Goal: Task Accomplishment & Management: Manage account settings

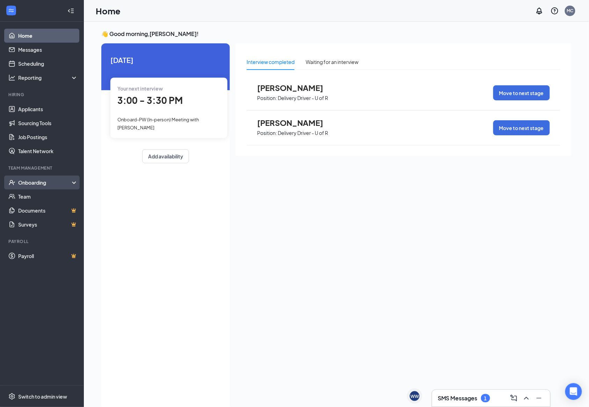
click at [50, 184] on div "Onboarding" at bounding box center [45, 182] width 54 height 7
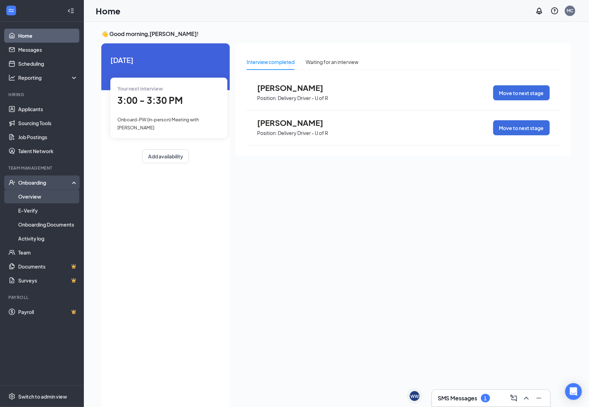
click at [53, 196] on link "Overview" at bounding box center [48, 196] width 60 height 14
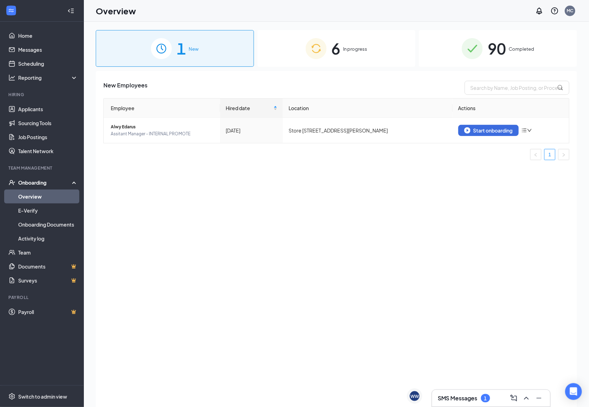
click at [453, 393] on div "SMS Messages 1" at bounding box center [491, 397] width 107 height 11
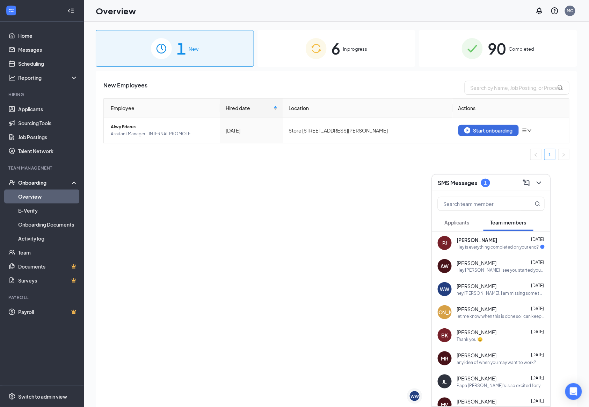
click at [498, 240] on div "[PERSON_NAME] [DATE]" at bounding box center [501, 239] width 88 height 7
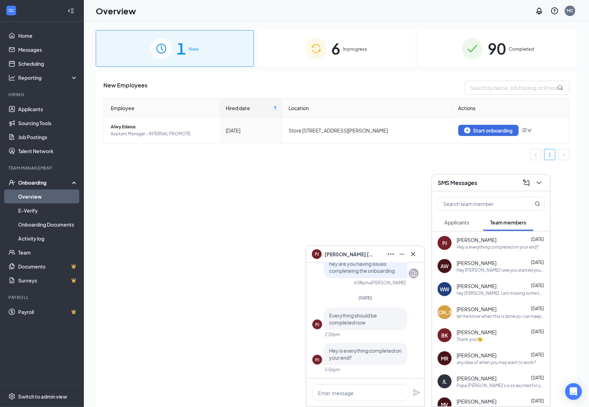
click at [375, 252] on div "[PERSON_NAME]" at bounding box center [365, 253] width 107 height 11
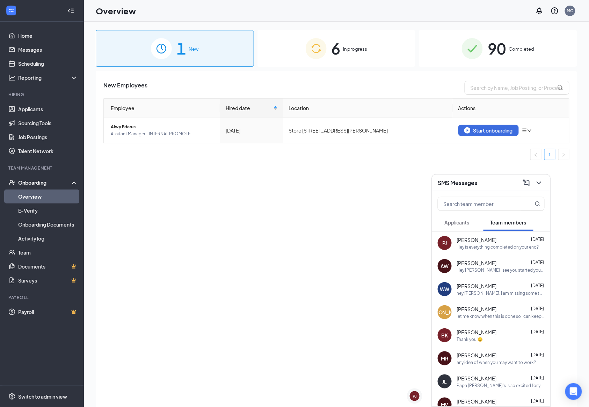
click at [497, 185] on div "SMS Messages" at bounding box center [491, 182] width 107 height 11
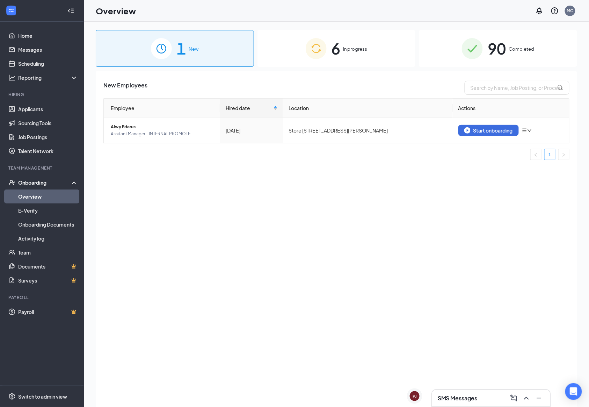
click at [342, 53] on div "6 In progress" at bounding box center [336, 48] width 158 height 37
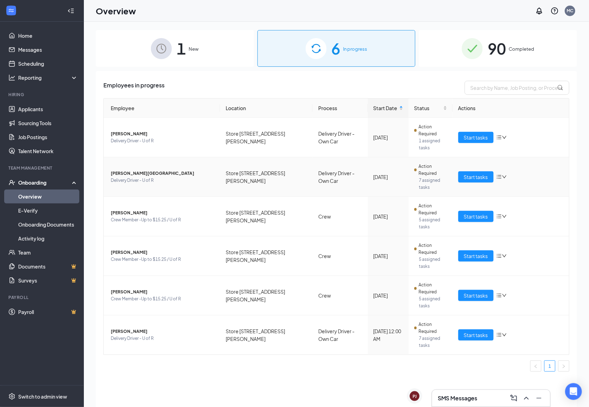
click at [172, 158] on td "[PERSON_NAME] Delivery Driver - U of R" at bounding box center [162, 176] width 116 height 39
click at [480, 173] on span "Start tasks" at bounding box center [476, 177] width 24 height 8
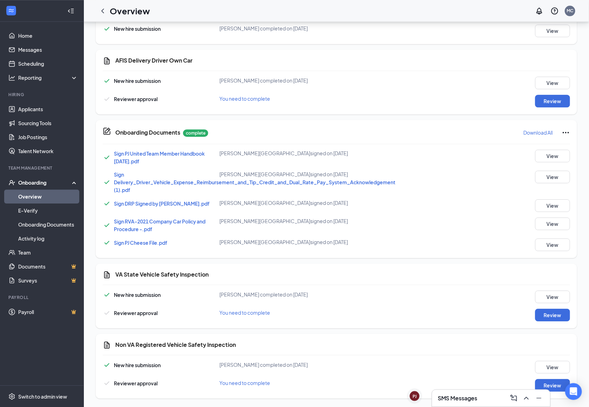
scroll to position [319, 0]
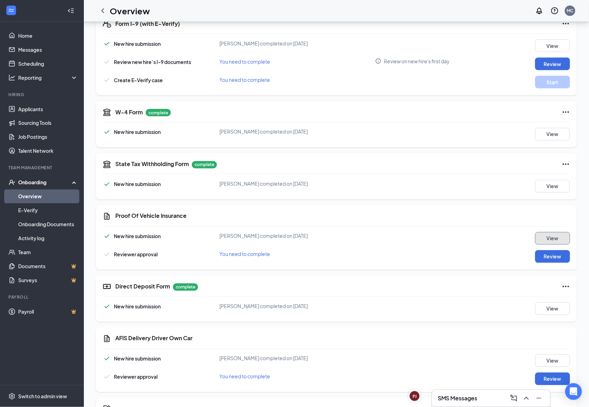
click at [557, 237] on button "View" at bounding box center [552, 238] width 35 height 13
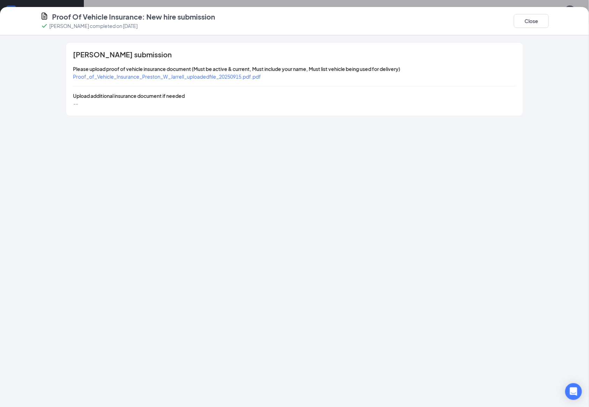
click at [235, 73] on span "Proof_of_Vehicle_Insurance_Preston_W_Jarrell_uploadedfile_20250915.pdf.pdf" at bounding box center [167, 76] width 188 height 6
click at [527, 20] on button "Close" at bounding box center [531, 21] width 35 height 14
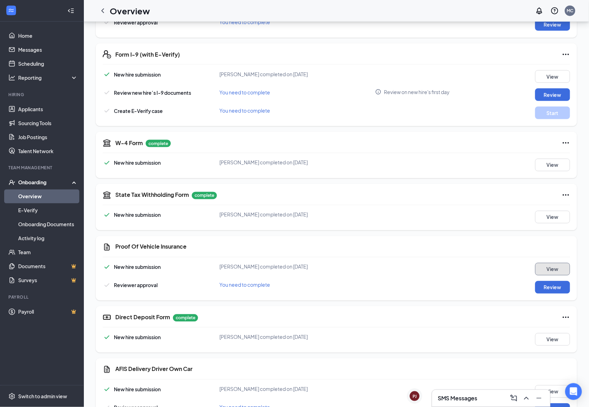
scroll to position [179, 0]
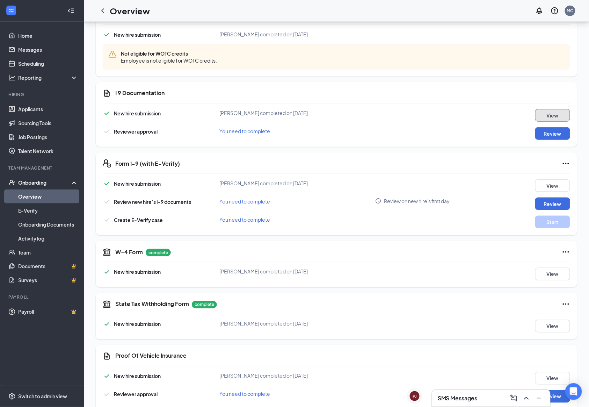
click at [547, 115] on button "View" at bounding box center [552, 115] width 35 height 13
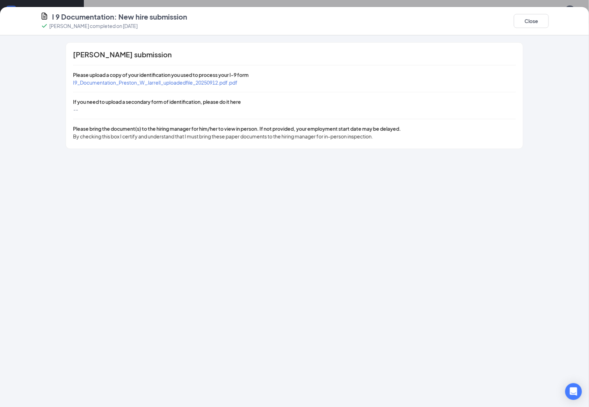
click at [187, 80] on span "I9_Documentation_Preston_W_Jarrell_uploadedfile_20250912.pdf.pdf" at bounding box center [155, 82] width 165 height 6
click at [528, 20] on button "Close" at bounding box center [531, 21] width 35 height 14
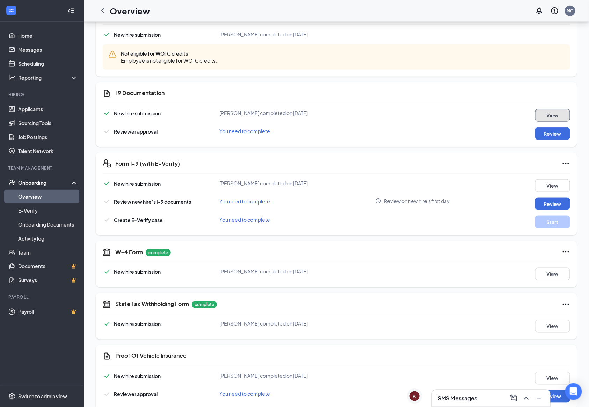
scroll to position [0, 0]
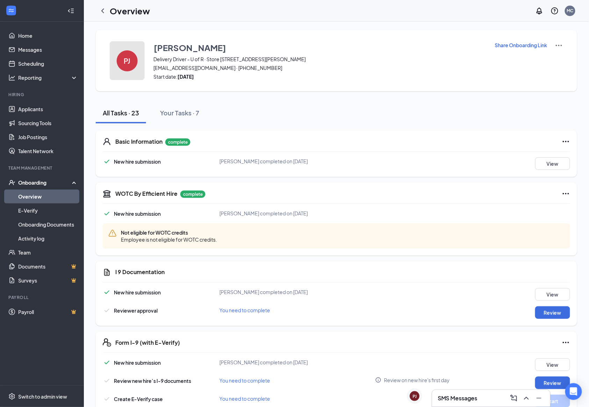
click at [137, 49] on button "PJ" at bounding box center [127, 60] width 35 height 39
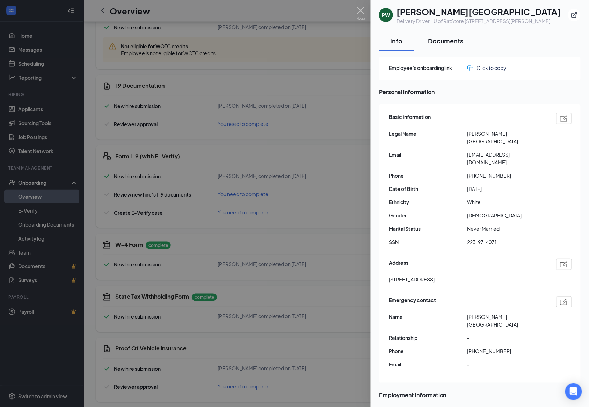
click at [445, 38] on div "Documents" at bounding box center [446, 40] width 36 height 9
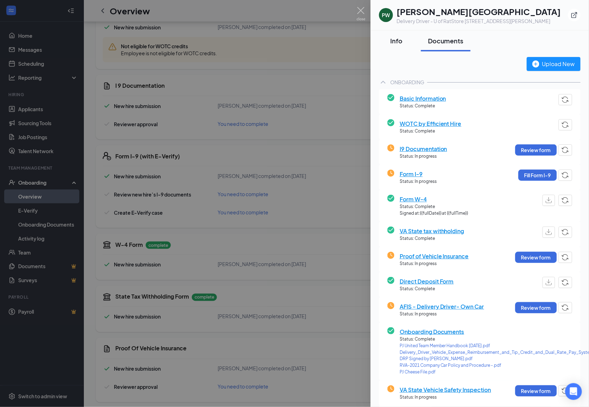
click at [396, 39] on div "Info" at bounding box center [396, 40] width 21 height 9
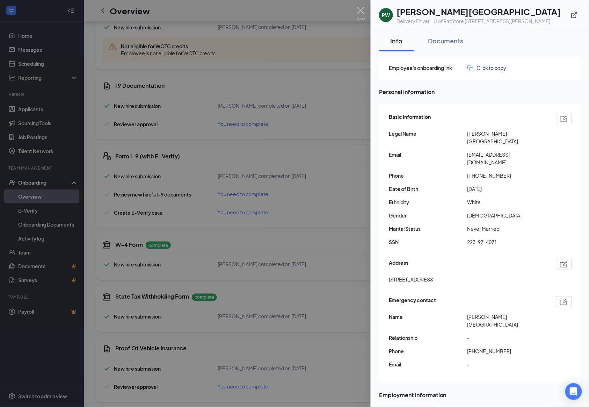
click at [523, 39] on div "Info Documents" at bounding box center [480, 40] width 202 height 21
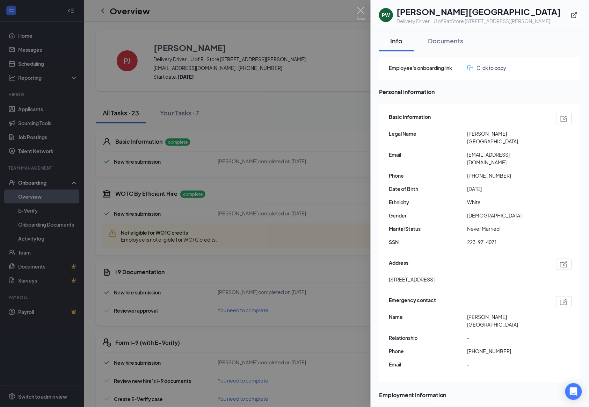
click at [296, 43] on div at bounding box center [294, 203] width 589 height 407
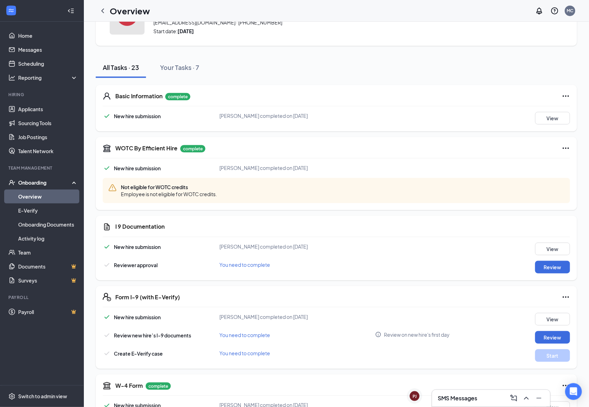
scroll to position [93, 0]
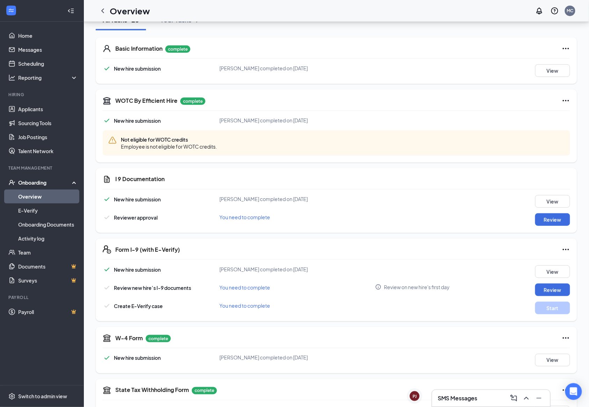
click at [43, 195] on link "Overview" at bounding box center [48, 196] width 60 height 14
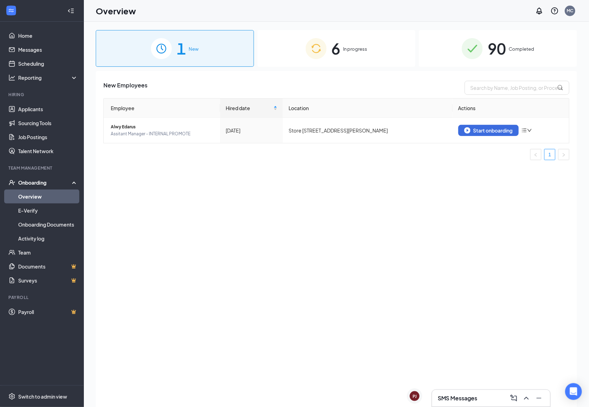
click at [339, 63] on div "6 In progress" at bounding box center [336, 48] width 158 height 37
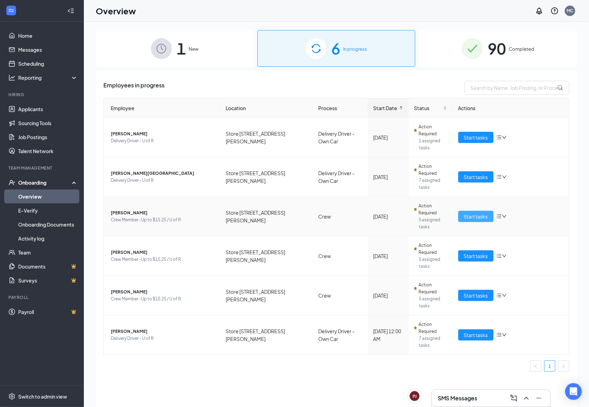
click at [484, 212] on span "Start tasks" at bounding box center [476, 216] width 24 height 8
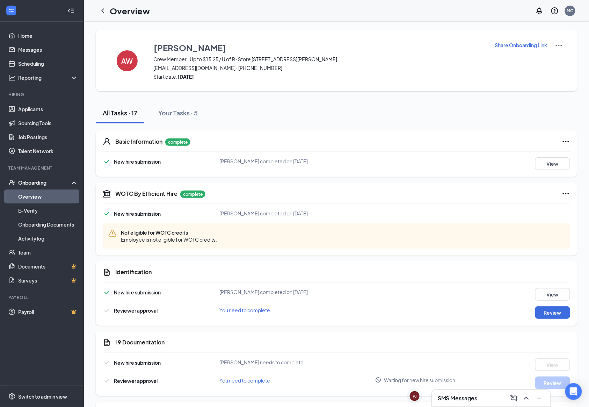
click at [469, 400] on h3 "SMS Messages" at bounding box center [458, 398] width 40 height 8
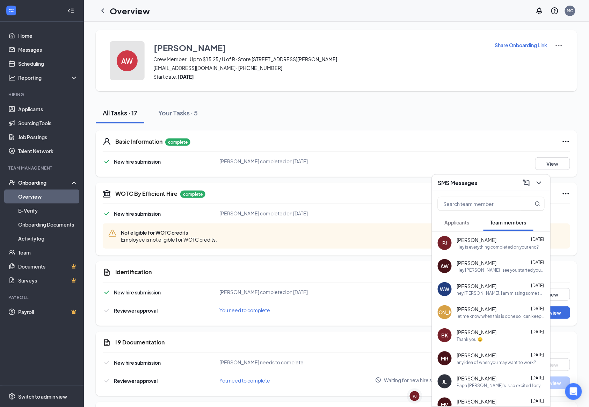
click at [137, 59] on div "AW" at bounding box center [127, 60] width 21 height 21
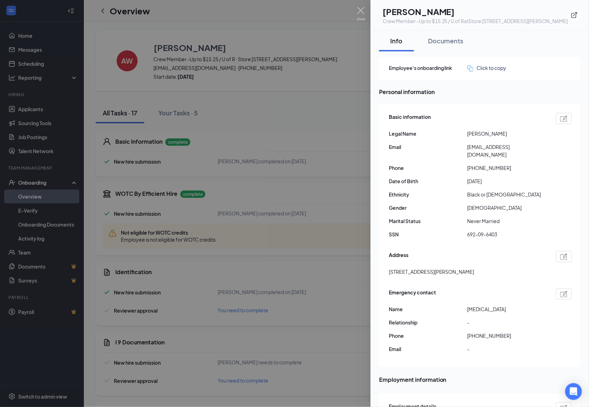
click at [360, 6] on div at bounding box center [294, 203] width 589 height 407
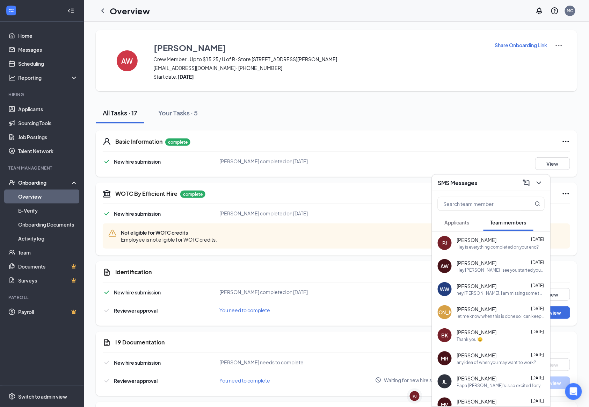
click at [484, 267] on div "Hey [PERSON_NAME] I see you started your new hire paperwork but did not complet…" at bounding box center [501, 270] width 88 height 6
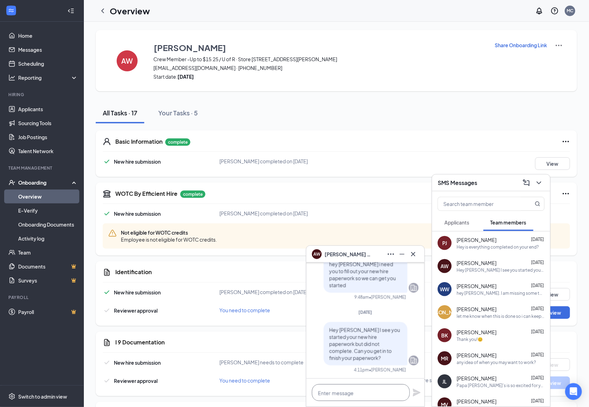
click at [361, 394] on textarea at bounding box center [361, 392] width 98 height 17
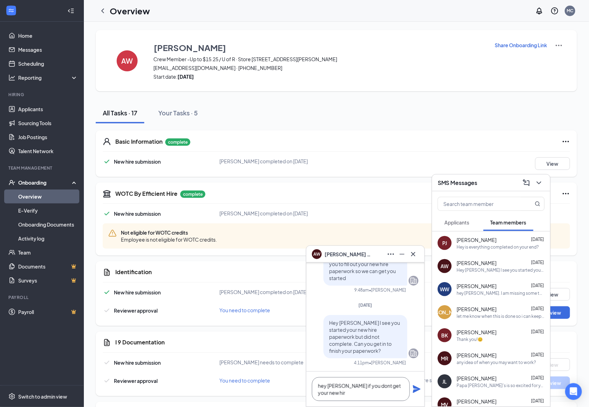
scroll to position [1, 0]
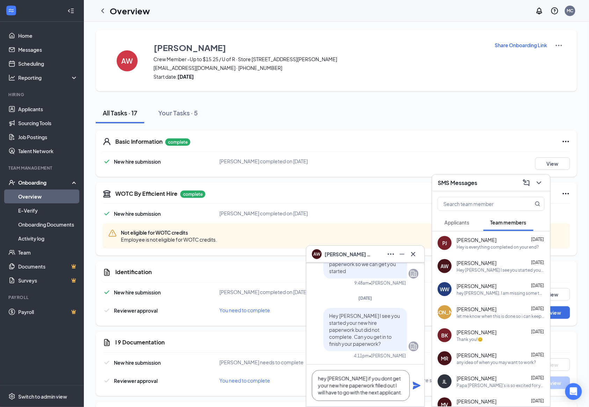
type textarea "hey [PERSON_NAME] if you dont get your new hire paperwork filled out I will hav…"
click at [415, 386] on icon "Plane" at bounding box center [417, 386] width 8 height 8
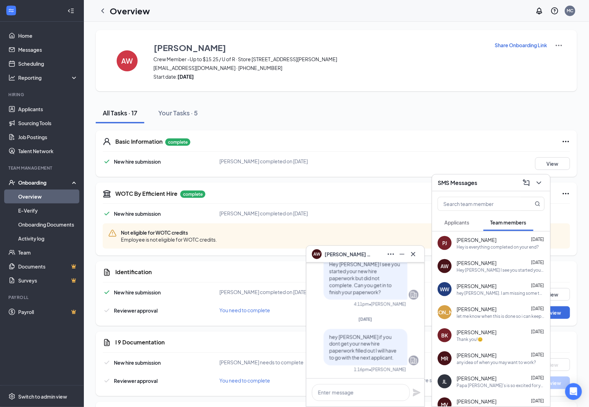
scroll to position [0, 0]
click at [368, 253] on div "[PERSON_NAME] [PERSON_NAME]" at bounding box center [365, 253] width 107 height 11
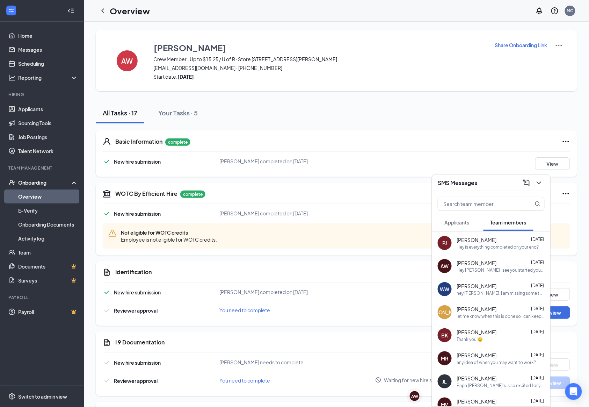
click at [484, 175] on div "SMS Messages" at bounding box center [491, 182] width 118 height 17
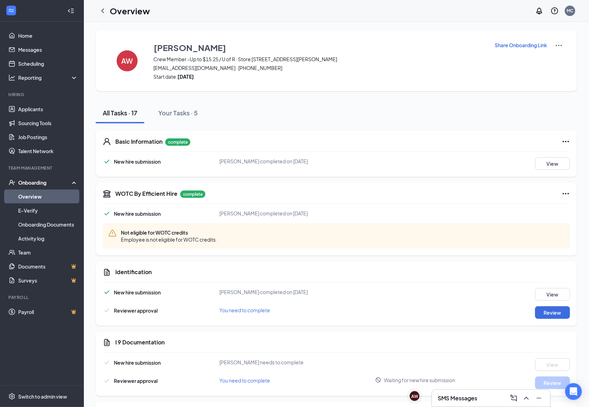
click at [35, 194] on link "Overview" at bounding box center [48, 196] width 60 height 14
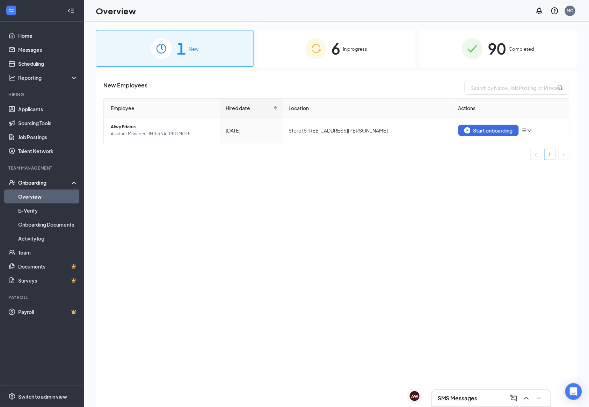
click at [305, 40] on div "6 In progress" at bounding box center [336, 48] width 158 height 37
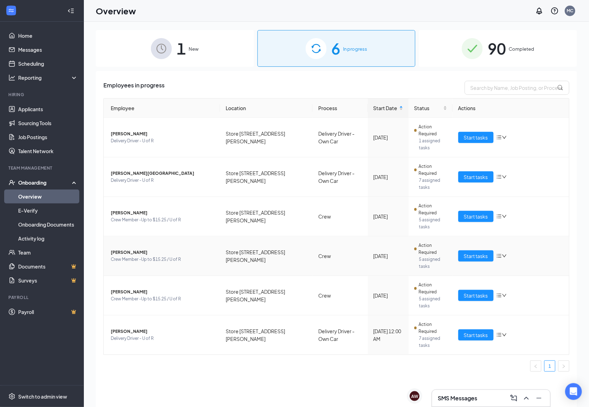
click at [149, 249] on span "[PERSON_NAME]" at bounding box center [163, 252] width 104 height 7
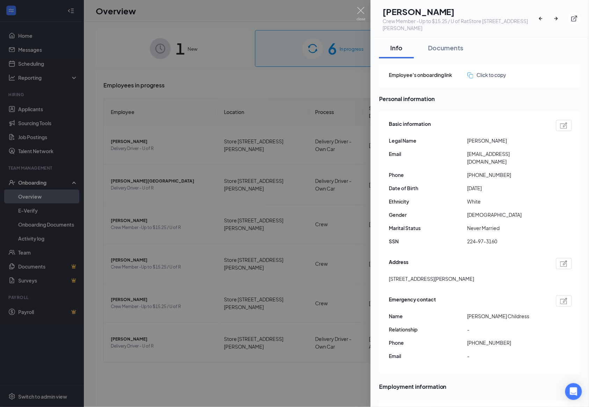
click at [361, 5] on div at bounding box center [294, 203] width 589 height 407
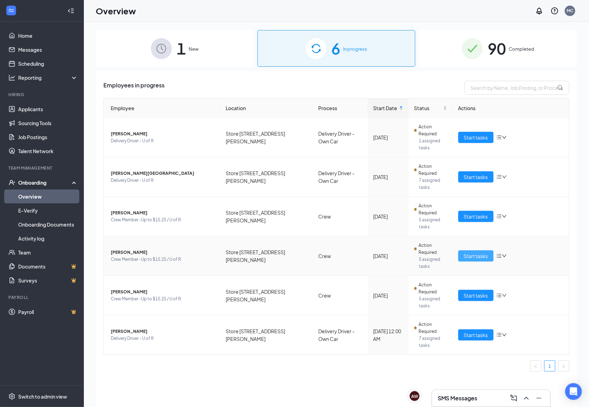
click at [476, 252] on span "Start tasks" at bounding box center [476, 256] width 24 height 8
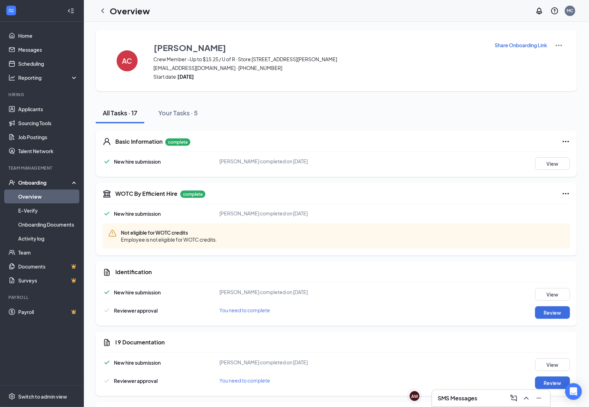
click at [454, 398] on h3 "SMS Messages" at bounding box center [458, 398] width 40 height 8
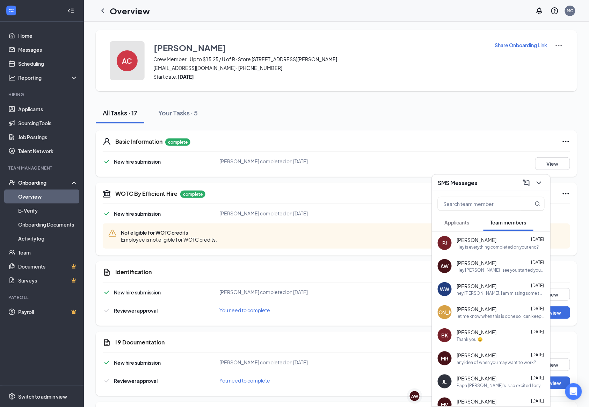
click at [135, 52] on button "AC" at bounding box center [127, 60] width 35 height 39
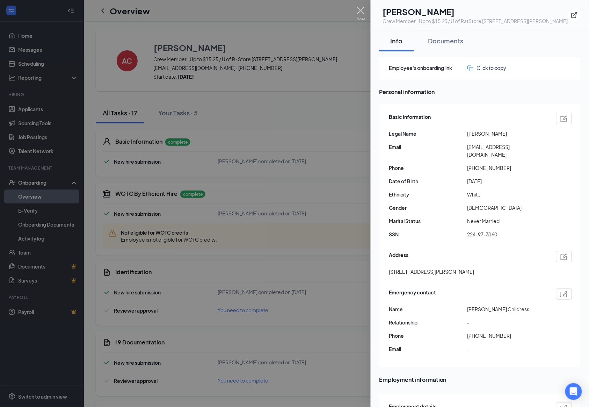
click at [365, 13] on img at bounding box center [361, 14] width 9 height 14
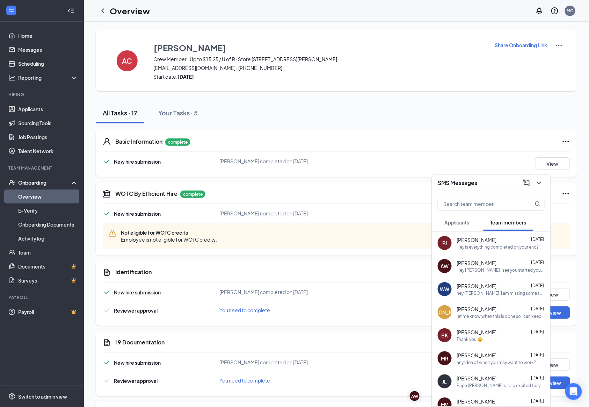
click at [488, 179] on div "SMS Messages" at bounding box center [491, 182] width 107 height 11
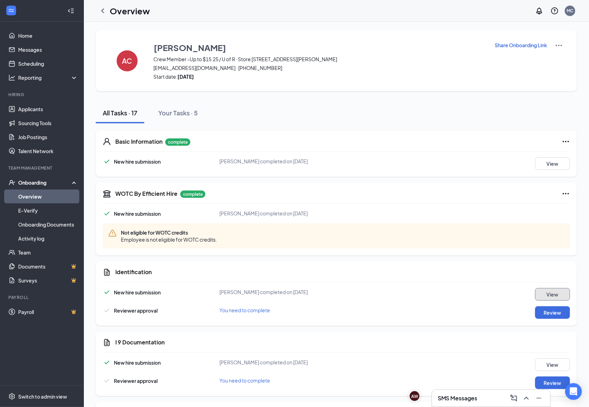
click at [561, 291] on button "View" at bounding box center [552, 294] width 35 height 13
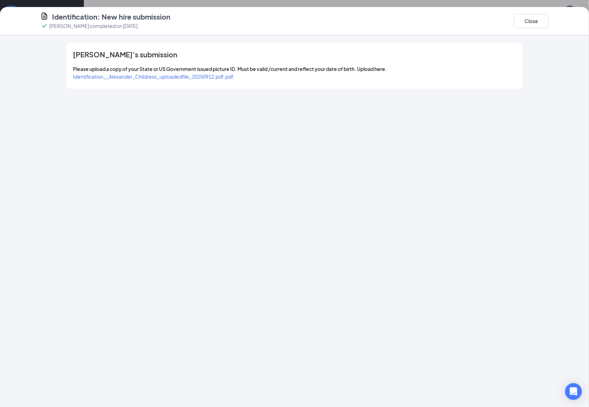
click at [190, 75] on span "Identification__Alexander_Childress_uploadedfile_20250912.pdf.pdf" at bounding box center [153, 76] width 161 height 6
click at [532, 23] on button "Close" at bounding box center [531, 21] width 35 height 14
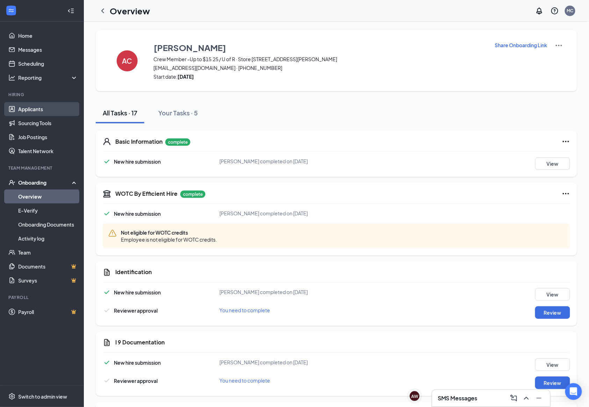
click at [41, 105] on link "Applicants" at bounding box center [48, 109] width 60 height 14
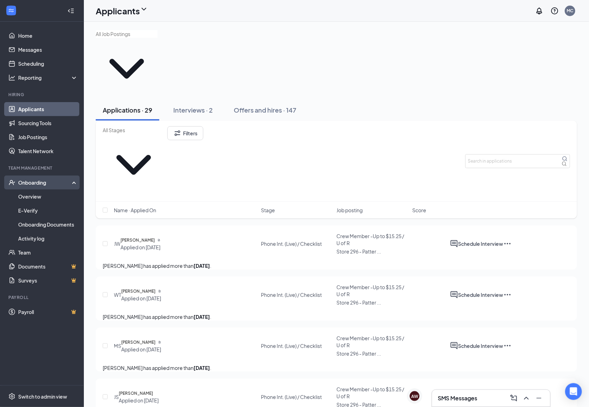
click at [35, 183] on div "Onboarding" at bounding box center [45, 182] width 54 height 7
click at [41, 187] on div "Onboarding" at bounding box center [42, 182] width 84 height 14
click at [41, 197] on link "Overview" at bounding box center [48, 196] width 60 height 14
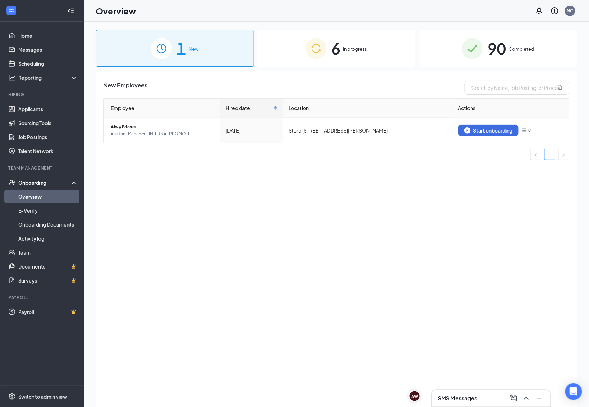
click at [382, 41] on div "6 In progress" at bounding box center [336, 48] width 158 height 37
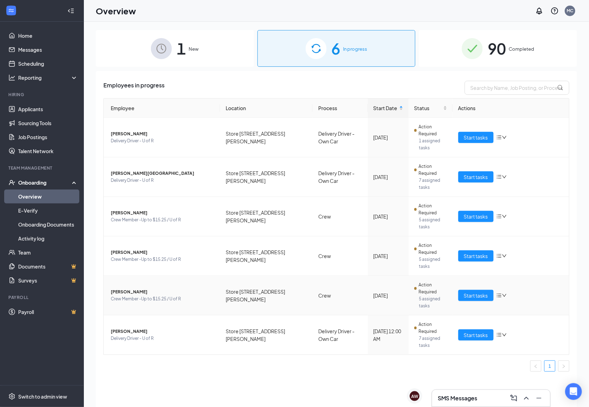
click at [166, 288] on span "[PERSON_NAME]" at bounding box center [163, 291] width 104 height 7
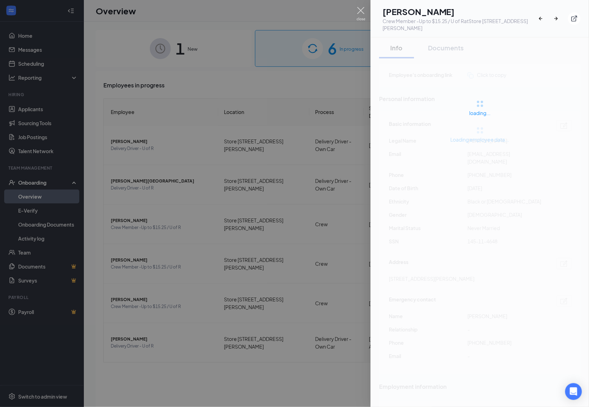
click at [364, 12] on img at bounding box center [361, 14] width 9 height 14
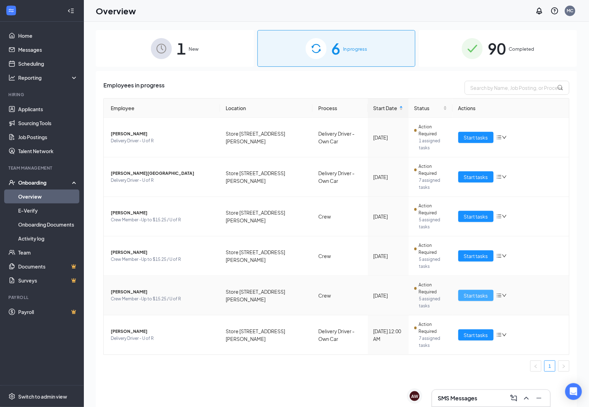
click at [479, 291] on span "Start tasks" at bounding box center [476, 295] width 24 height 8
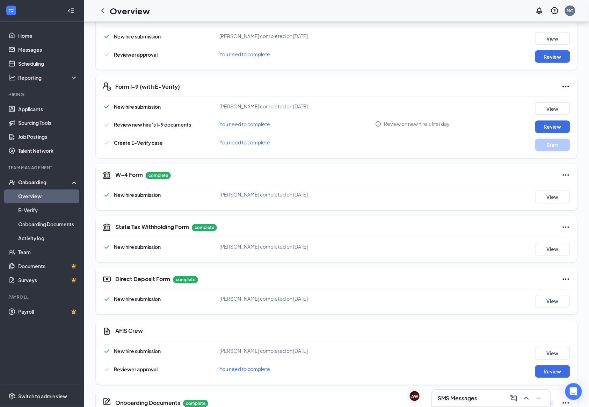
scroll to position [407, 0]
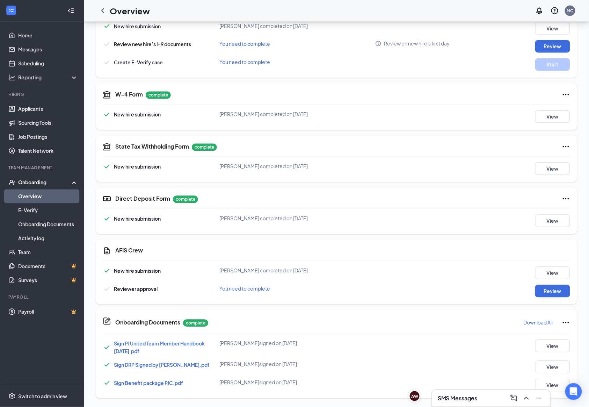
click at [474, 393] on div "SMS Messages" at bounding box center [491, 397] width 107 height 11
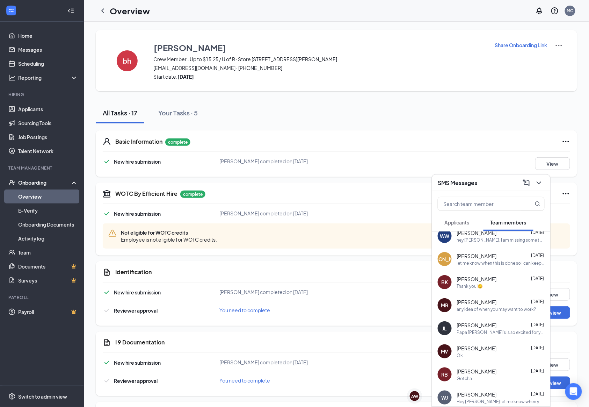
scroll to position [0, 0]
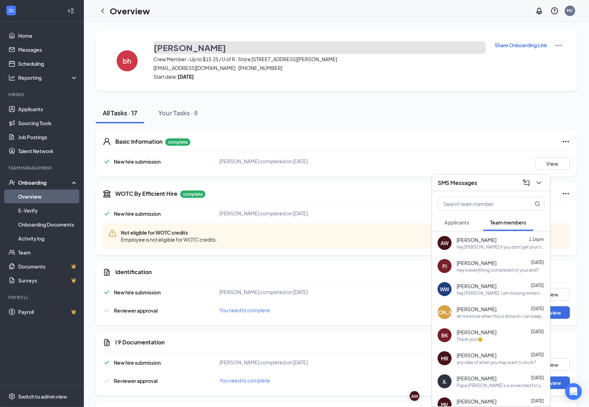
click at [202, 48] on h3 "[PERSON_NAME]" at bounding box center [190, 48] width 72 height 12
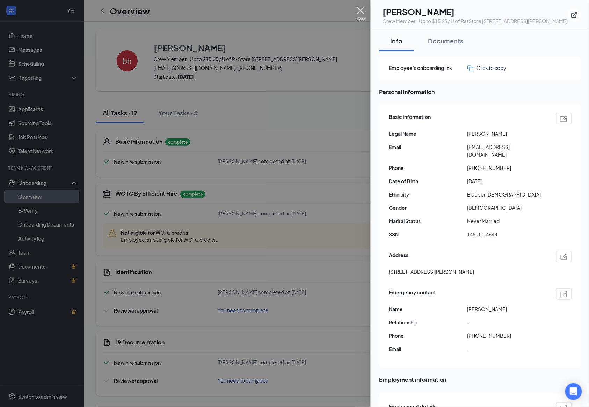
click at [359, 10] on img at bounding box center [361, 14] width 9 height 14
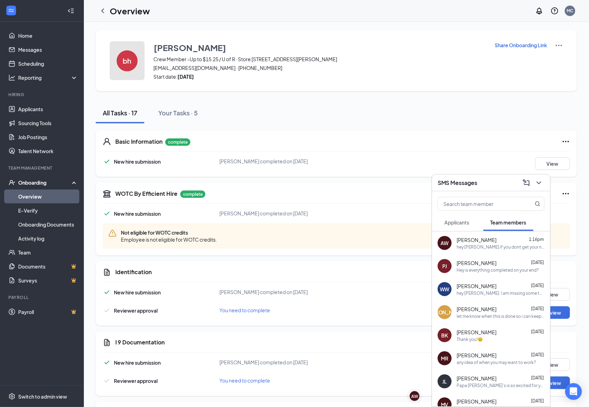
click at [130, 63] on h4 "bh" at bounding box center [127, 60] width 9 height 5
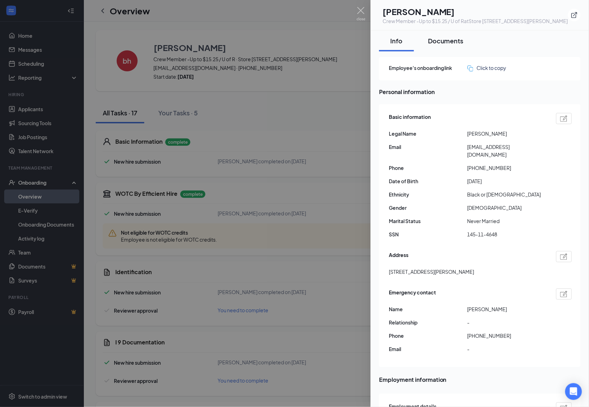
click at [451, 38] on div "Documents" at bounding box center [446, 40] width 36 height 9
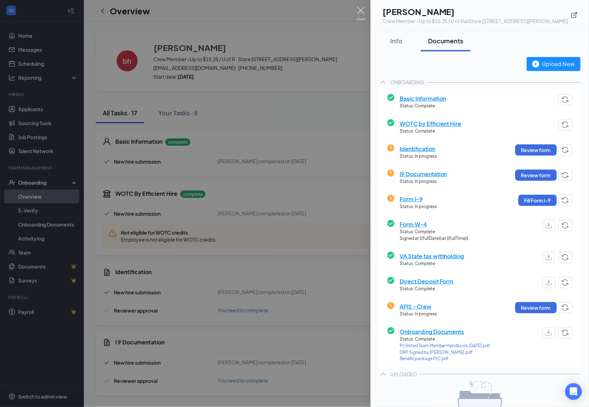
click at [362, 11] on img at bounding box center [361, 14] width 9 height 14
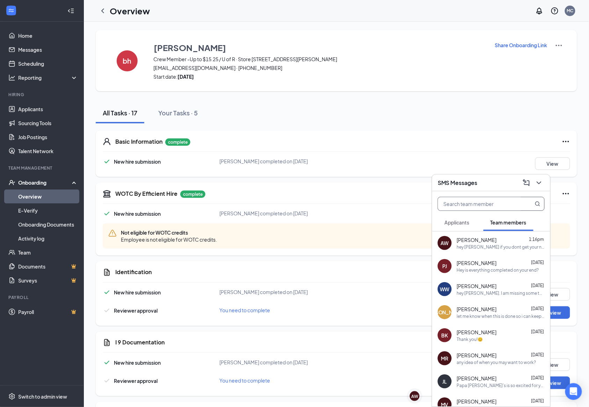
click at [469, 202] on input "text" at bounding box center [479, 203] width 83 height 13
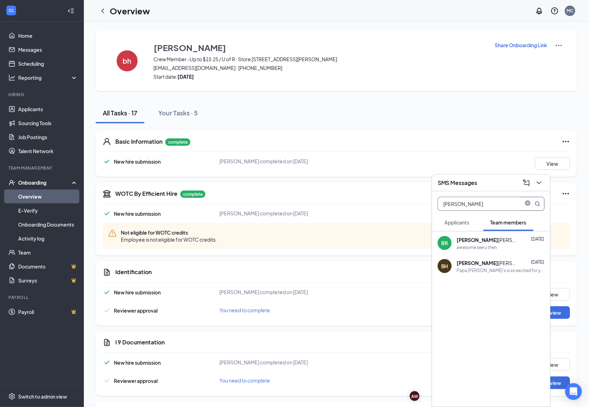
type input "[PERSON_NAME]"
click at [507, 267] on div "Papa [PERSON_NAME]'s is so excited for you to join our team! Do you know anyone…" at bounding box center [501, 270] width 88 height 6
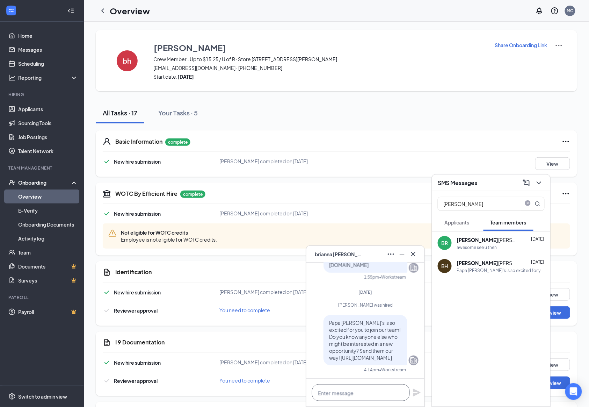
click at [368, 399] on textarea at bounding box center [361, 392] width 98 height 17
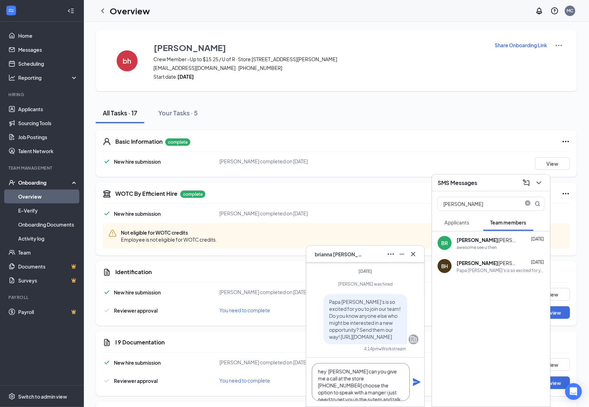
scroll to position [8, 0]
type textarea "hey [PERSON_NAME] can you give me a call at the store [PHONE_NUMBER] choose the…"
click at [416, 379] on icon "Plane" at bounding box center [417, 382] width 8 height 8
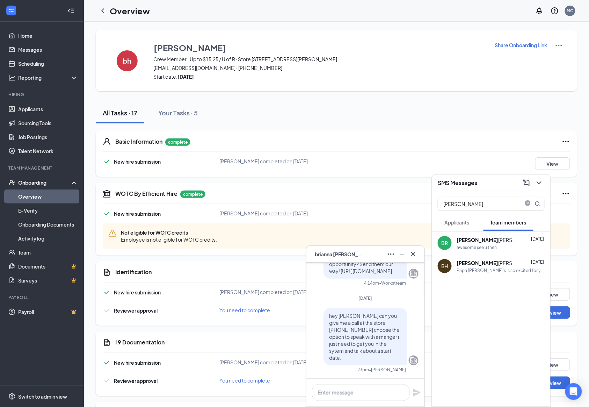
scroll to position [0, 0]
click at [358, 248] on div "BH [PERSON_NAME]" at bounding box center [365, 253] width 107 height 11
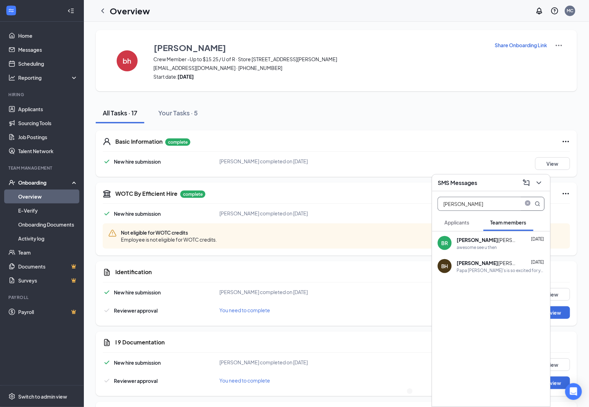
drag, startPoint x: 463, startPoint y: 198, endPoint x: 422, endPoint y: 202, distance: 41.0
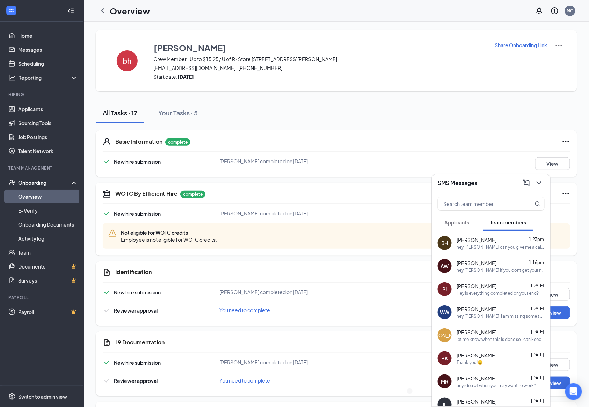
click at [102, 10] on icon "ChevronLeft" at bounding box center [103, 11] width 8 height 8
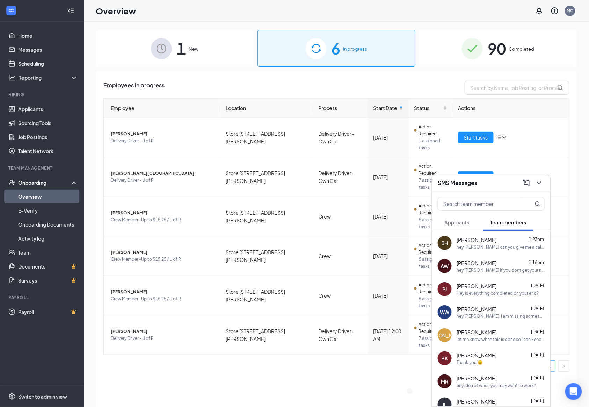
click at [508, 179] on div "SMS Messages" at bounding box center [491, 182] width 107 height 11
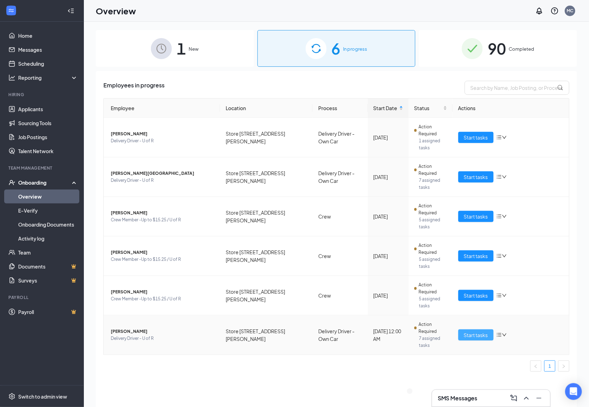
click at [486, 331] on span "Start tasks" at bounding box center [476, 335] width 24 height 8
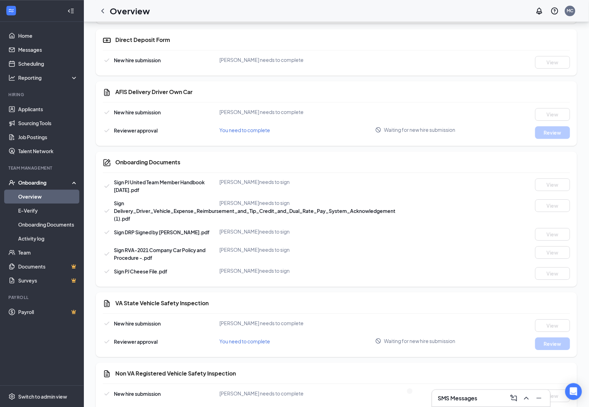
scroll to position [595, 0]
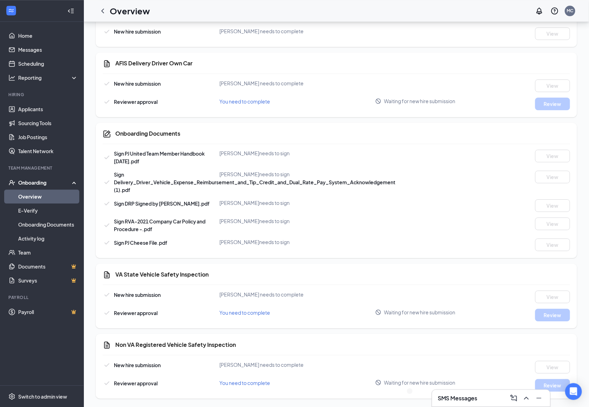
click at [471, 398] on h3 "SMS Messages" at bounding box center [458, 398] width 40 height 8
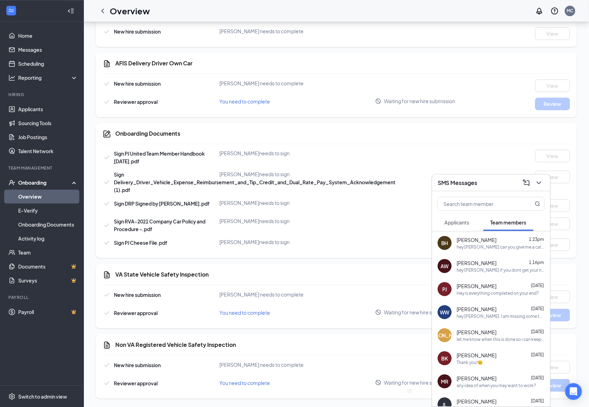
click at [488, 317] on div "hey [PERSON_NAME]. I am missing some things to be filled out so i can get you i…" at bounding box center [501, 316] width 88 height 6
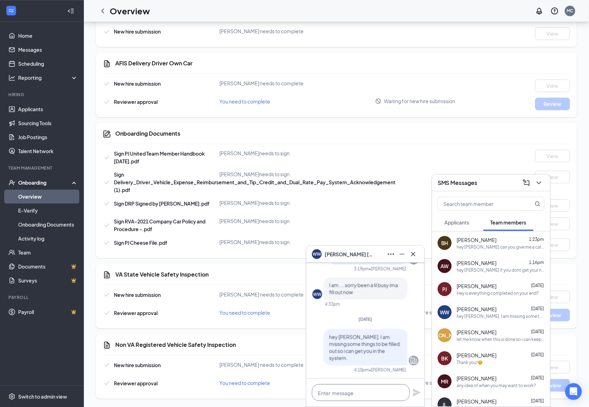
click at [375, 389] on textarea at bounding box center [361, 392] width 98 height 17
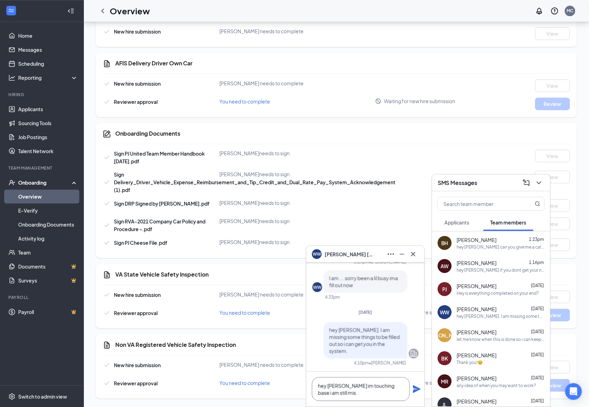
scroll to position [1, 0]
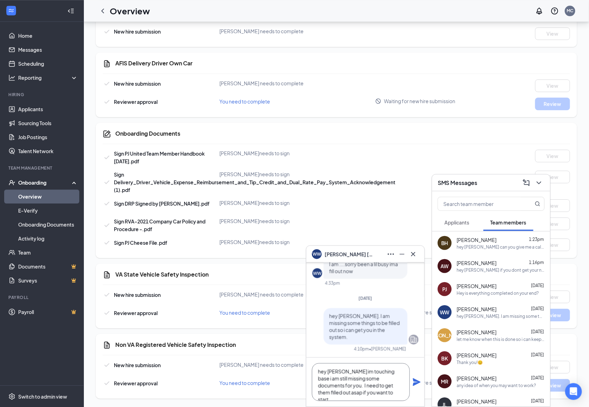
type textarea "hey [PERSON_NAME] im touching base i am still missing some documents for you. I…"
click at [416, 383] on icon "Plane" at bounding box center [417, 382] width 8 height 8
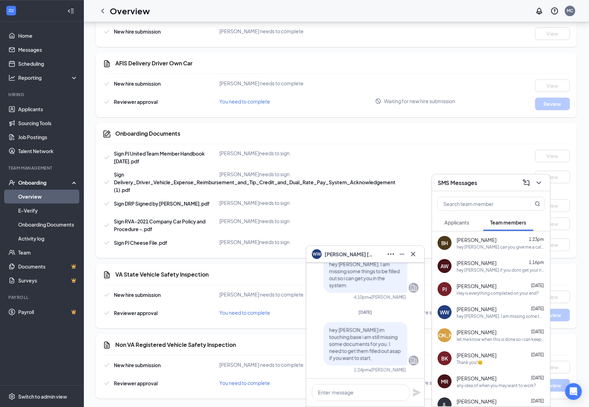
scroll to position [0, 0]
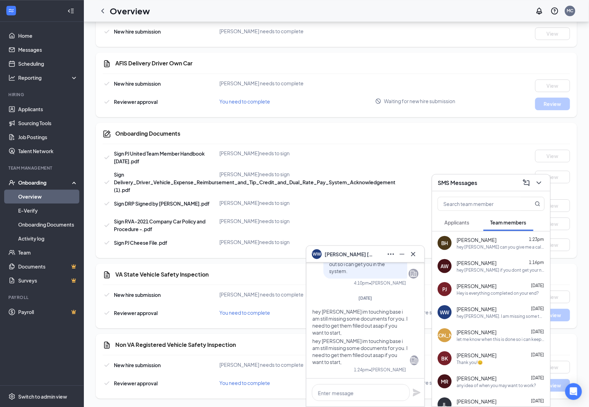
click at [365, 251] on div "WW [PERSON_NAME]" at bounding box center [365, 253] width 107 height 11
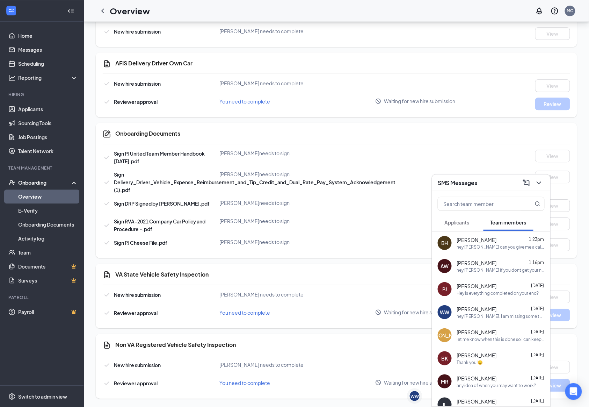
click at [497, 179] on div "SMS Messages" at bounding box center [491, 182] width 107 height 11
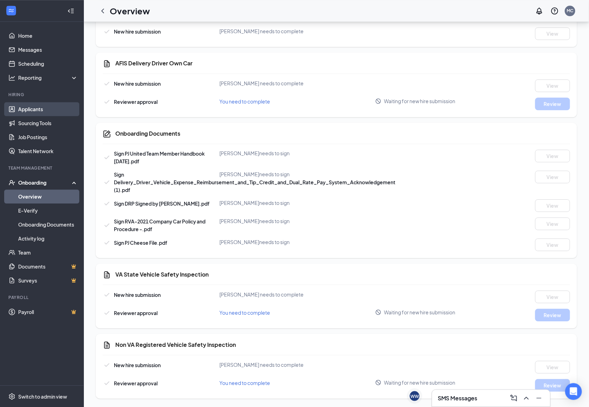
click at [29, 112] on link "Applicants" at bounding box center [48, 109] width 60 height 14
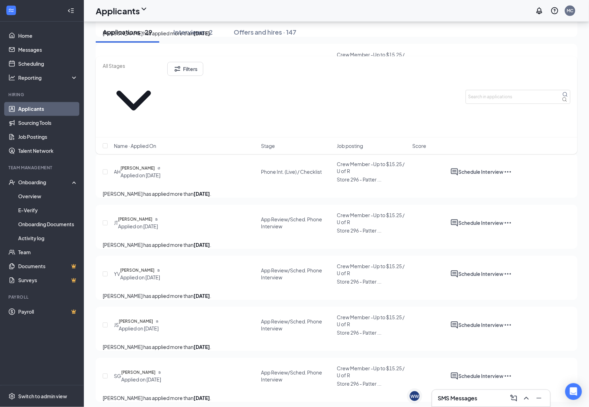
click at [379, 34] on div "Applications · 29 Interviews · 2 Offers and hires · 147" at bounding box center [337, 32] width 482 height 21
click at [53, 197] on link "Overview" at bounding box center [48, 196] width 60 height 14
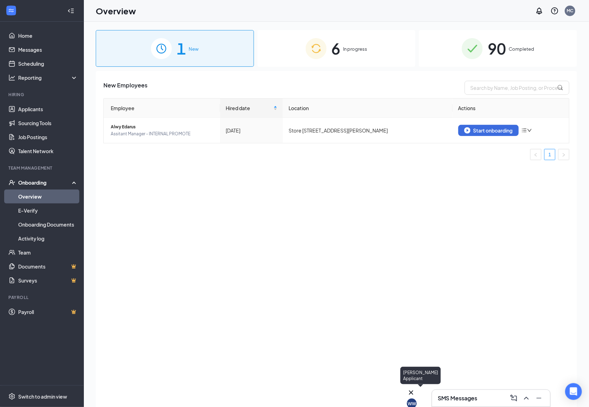
click at [416, 400] on div "WW" at bounding box center [412, 403] width 8 height 6
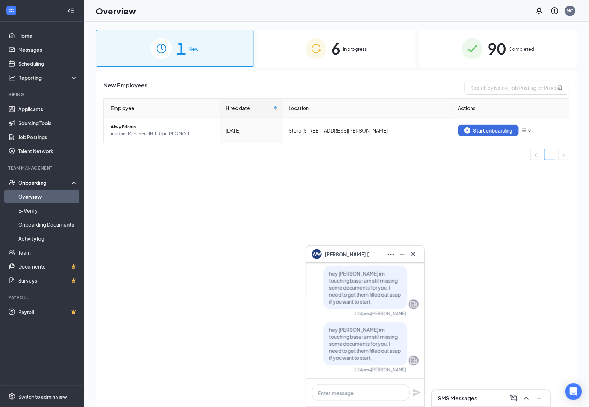
click at [364, 249] on div "WW [PERSON_NAME]" at bounding box center [365, 253] width 107 height 11
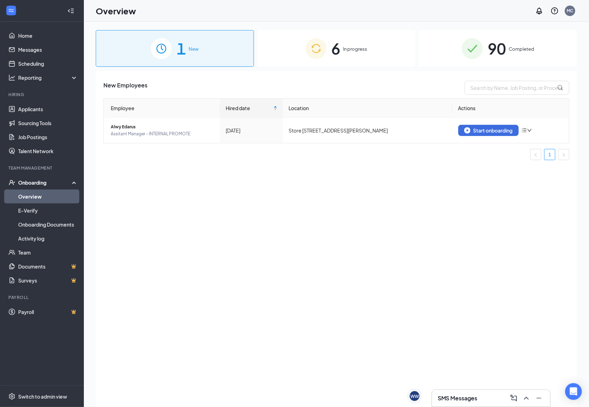
click at [378, 36] on div "6 In progress" at bounding box center [336, 48] width 158 height 37
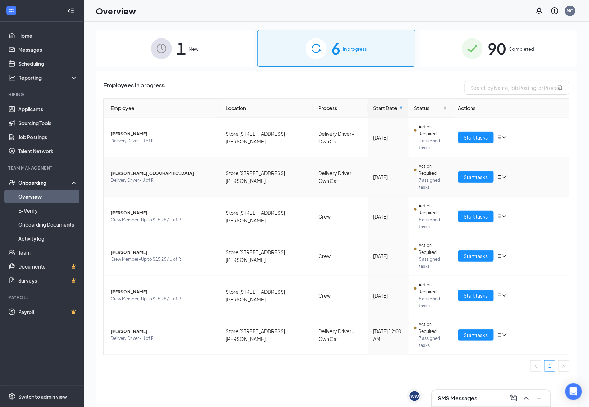
scroll to position [31, 0]
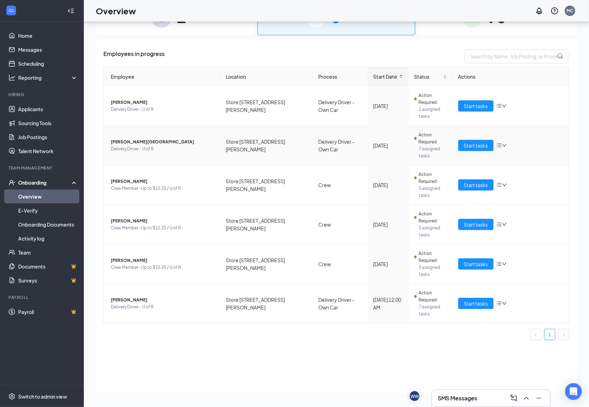
click at [132, 138] on span "[PERSON_NAME][GEOGRAPHIC_DATA]" at bounding box center [163, 141] width 104 height 7
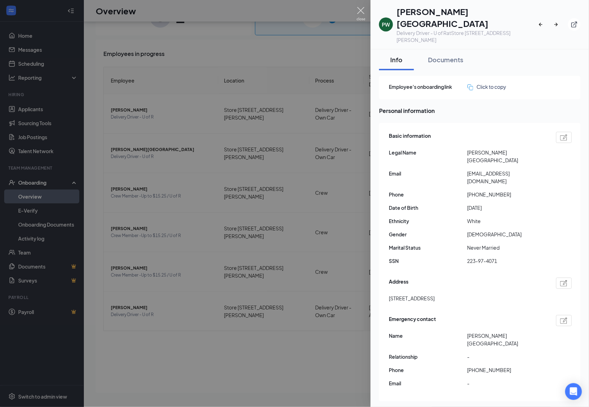
click at [358, 12] on img at bounding box center [361, 14] width 9 height 14
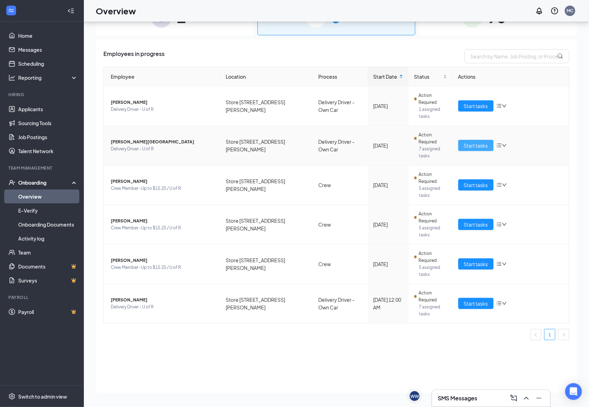
click at [482, 142] on span "Start tasks" at bounding box center [476, 146] width 24 height 8
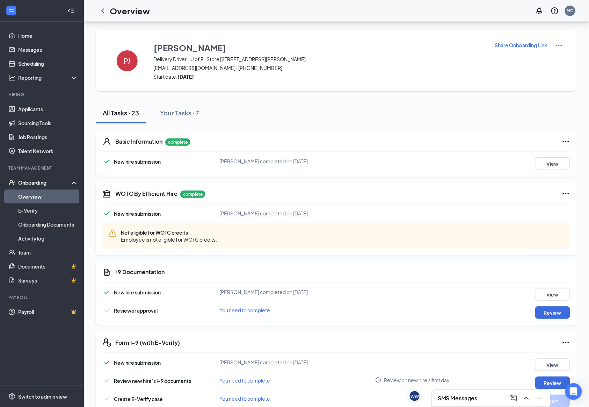
scroll to position [46, 0]
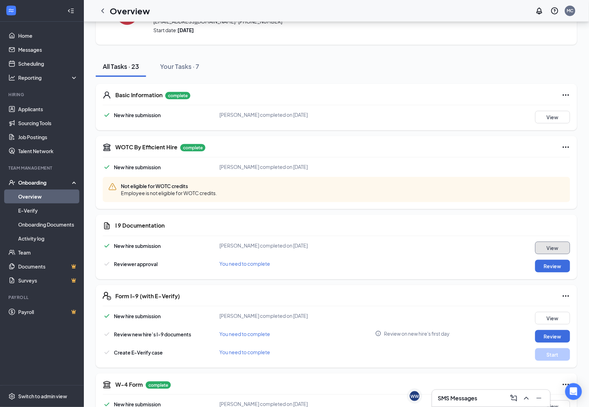
click at [559, 244] on button "View" at bounding box center [552, 247] width 35 height 13
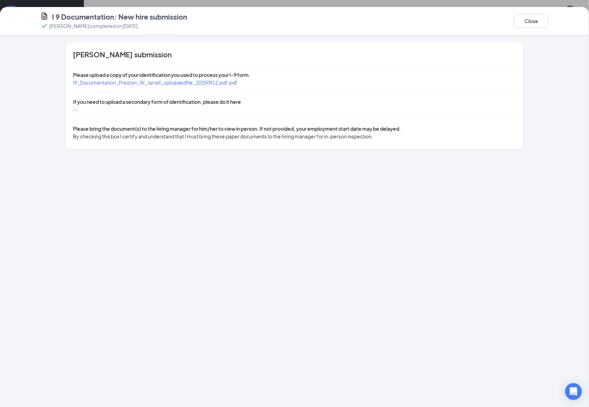
click at [201, 85] on span "I9_Documentation_Preston_W_Jarrell_uploadedfile_20250912.pdf.pdf" at bounding box center [155, 82] width 165 height 6
click at [544, 19] on button "Close" at bounding box center [531, 21] width 35 height 14
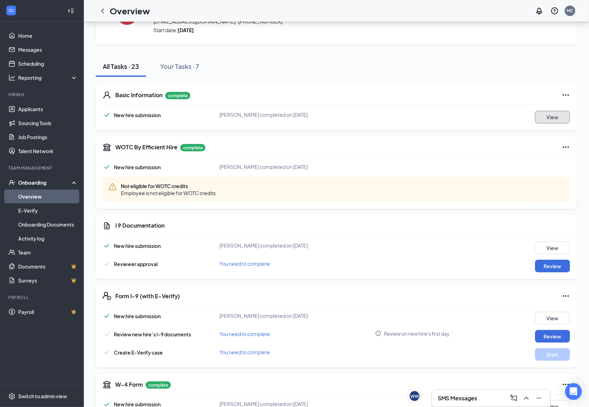
click at [546, 117] on button "View" at bounding box center [552, 117] width 35 height 13
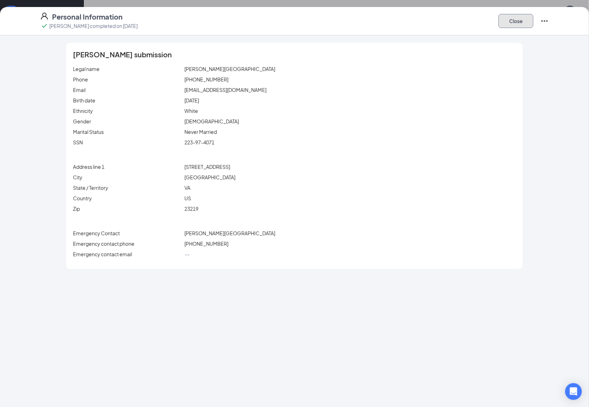
click at [516, 21] on button "Close" at bounding box center [516, 21] width 35 height 14
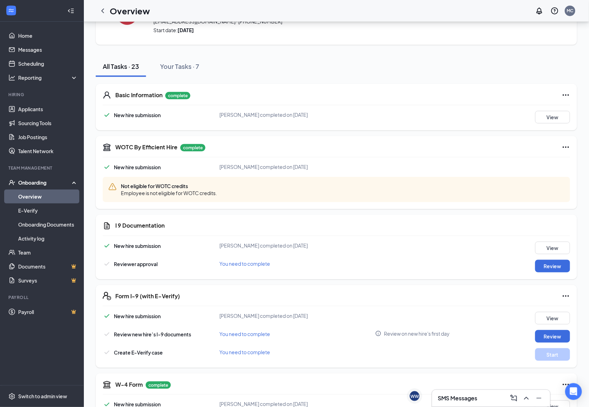
click at [37, 193] on link "Overview" at bounding box center [48, 196] width 60 height 14
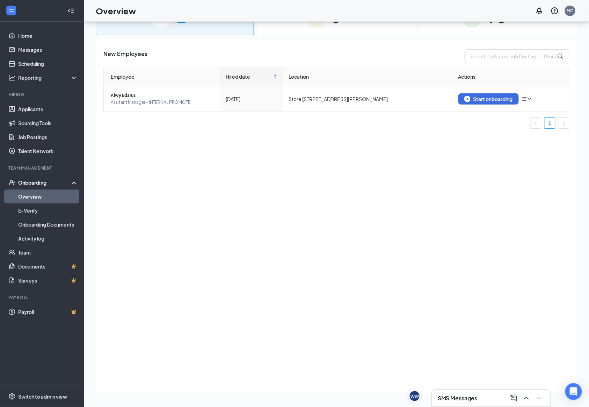
click at [319, 29] on div "6 In progress" at bounding box center [336, 17] width 158 height 37
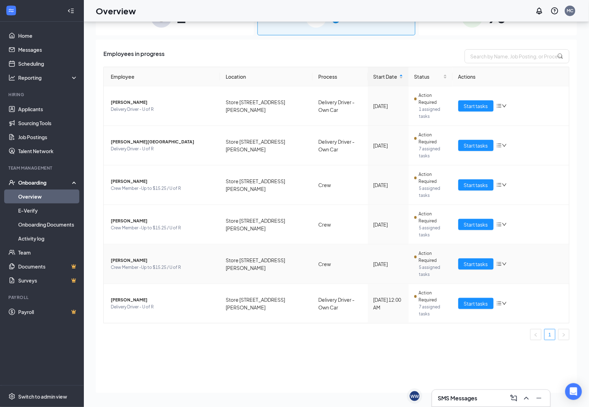
click at [148, 257] on span "[PERSON_NAME]" at bounding box center [163, 260] width 104 height 7
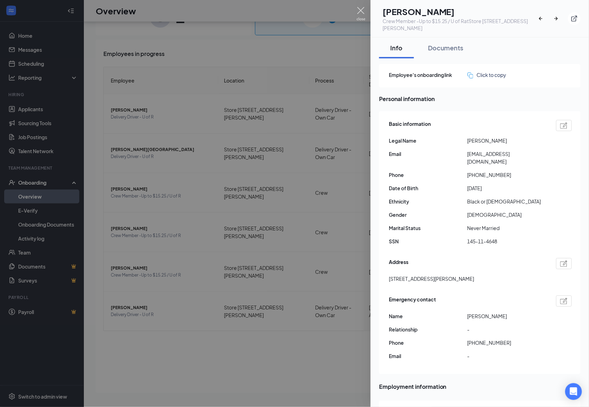
click at [363, 7] on img at bounding box center [361, 14] width 9 height 14
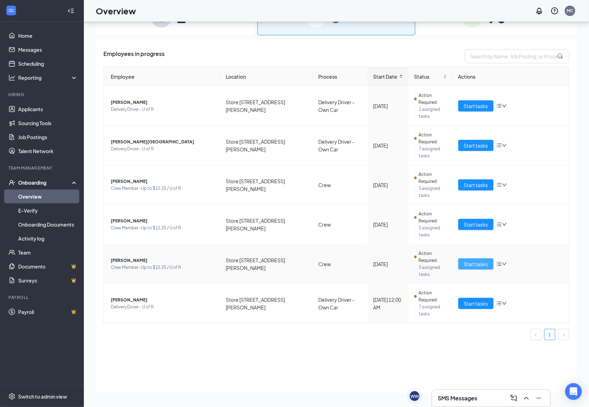
click at [481, 260] on span "Start tasks" at bounding box center [476, 264] width 24 height 8
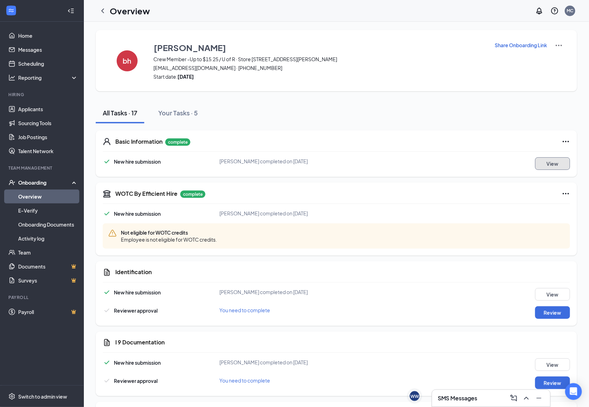
click at [551, 164] on button "View" at bounding box center [552, 163] width 35 height 13
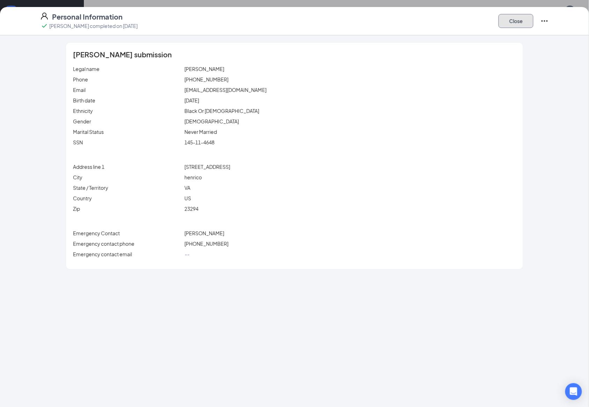
click at [517, 18] on button "Close" at bounding box center [516, 21] width 35 height 14
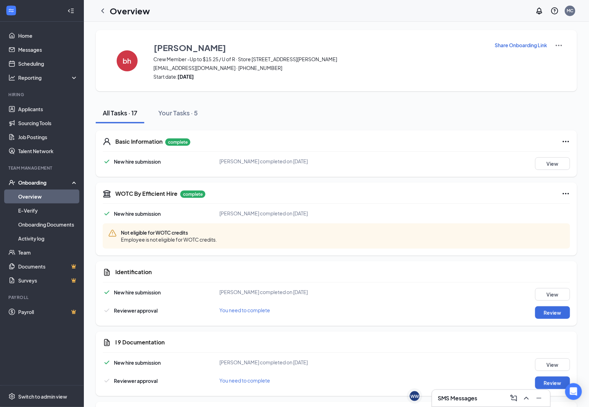
click at [562, 287] on div "Identification New hire submission [PERSON_NAME] completed on [DATE] View Revie…" at bounding box center [336, 293] width 481 height 65
click at [565, 290] on button "View" at bounding box center [552, 294] width 35 height 13
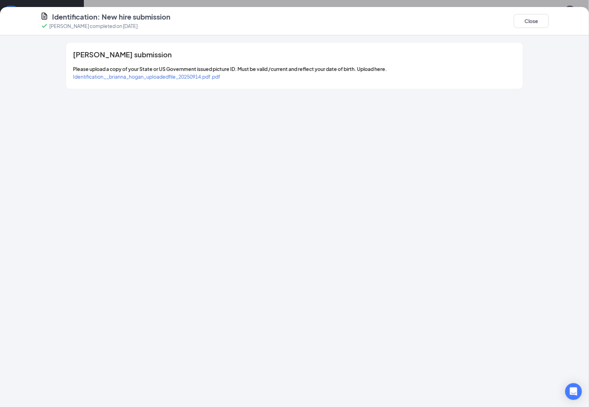
click at [200, 77] on span "Identification__brianna_hogan_uploadedfile_20250914.pdf.pdf" at bounding box center [146, 76] width 147 height 6
click at [544, 17] on button "Close" at bounding box center [531, 21] width 35 height 14
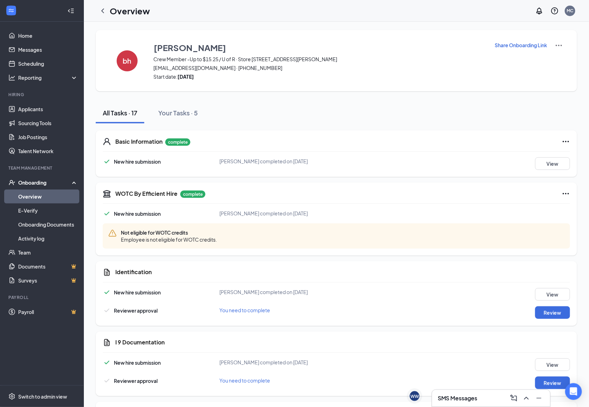
click at [50, 195] on link "Overview" at bounding box center [48, 196] width 60 height 14
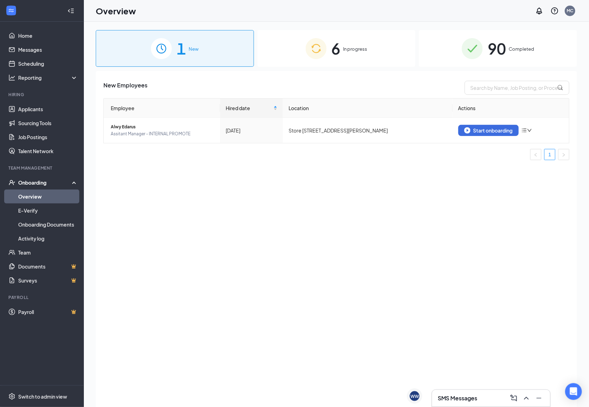
click at [321, 45] on img at bounding box center [316, 48] width 21 height 21
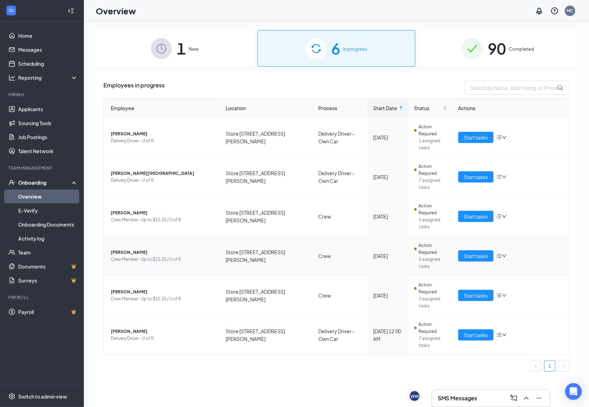
click at [166, 256] on span "Crew Member -Up to $15.25 / U of R" at bounding box center [163, 259] width 104 height 7
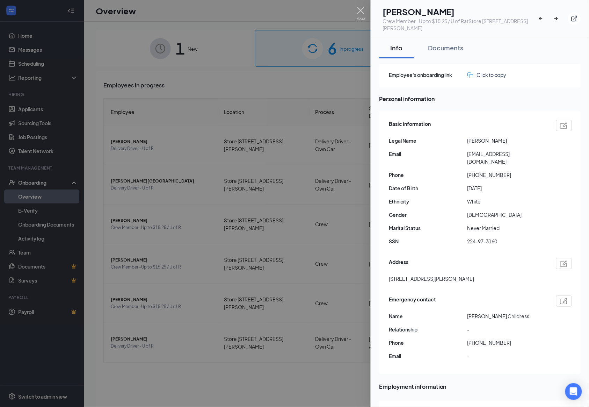
click at [364, 10] on img at bounding box center [361, 14] width 9 height 14
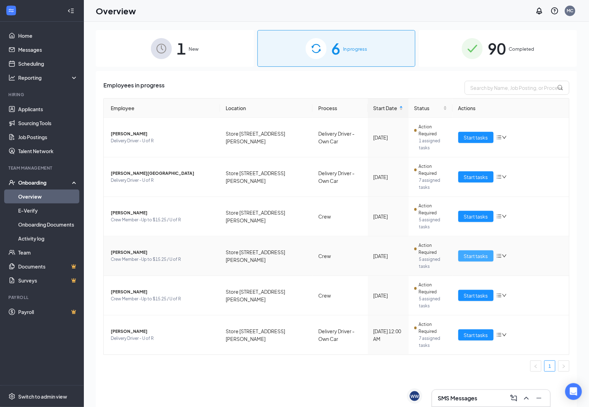
click at [474, 252] on span "Start tasks" at bounding box center [476, 256] width 24 height 8
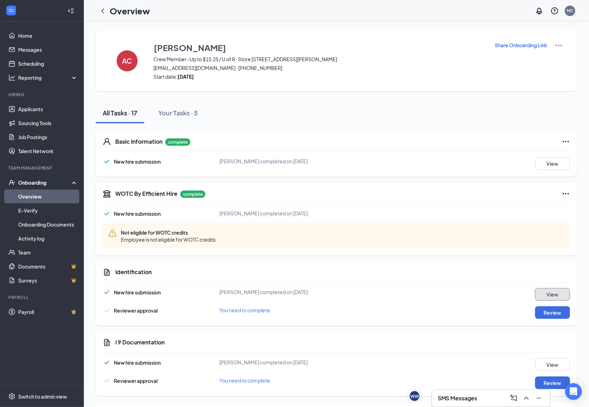
click at [554, 291] on button "View" at bounding box center [552, 294] width 35 height 13
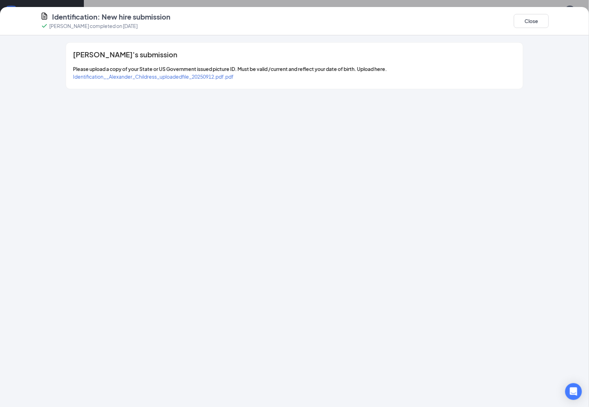
click at [178, 77] on span "Identification__Alexander_Childress_uploadedfile_20250912.pdf.pdf" at bounding box center [153, 76] width 161 height 6
click at [549, 17] on div "Identification: New hire submission [PERSON_NAME] completed on [DATE] Close" at bounding box center [294, 21] width 537 height 18
click at [543, 20] on button "Close" at bounding box center [531, 21] width 35 height 14
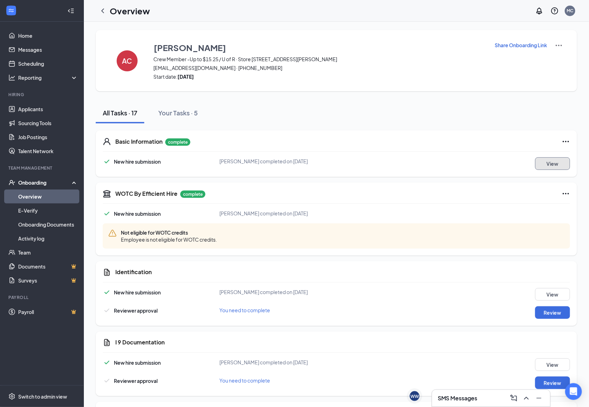
click at [562, 168] on button "View" at bounding box center [552, 163] width 35 height 13
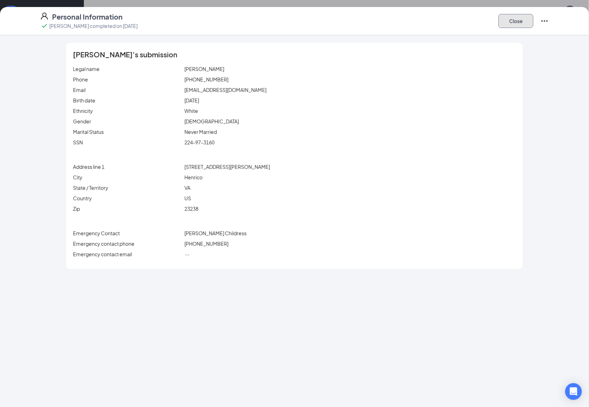
click at [518, 21] on button "Close" at bounding box center [516, 21] width 35 height 14
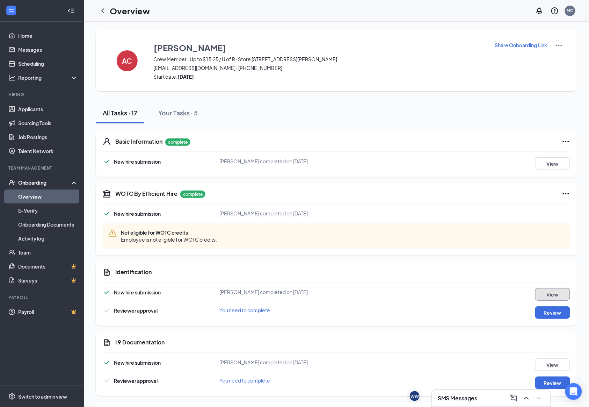
click at [555, 291] on button "View" at bounding box center [552, 294] width 35 height 13
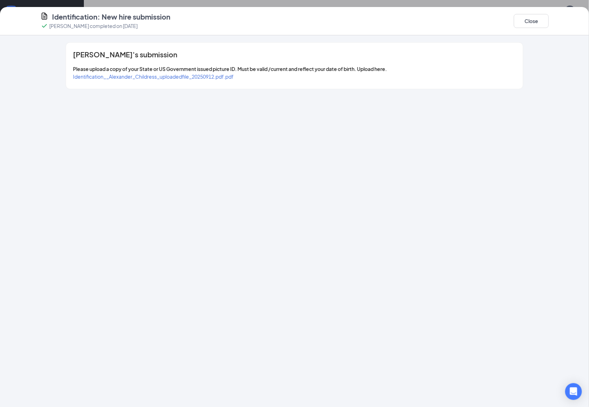
click at [184, 73] on span "Identification__Alexander_Childress_uploadedfile_20250912.pdf.pdf" at bounding box center [153, 76] width 161 height 6
